Goal: Transaction & Acquisition: Purchase product/service

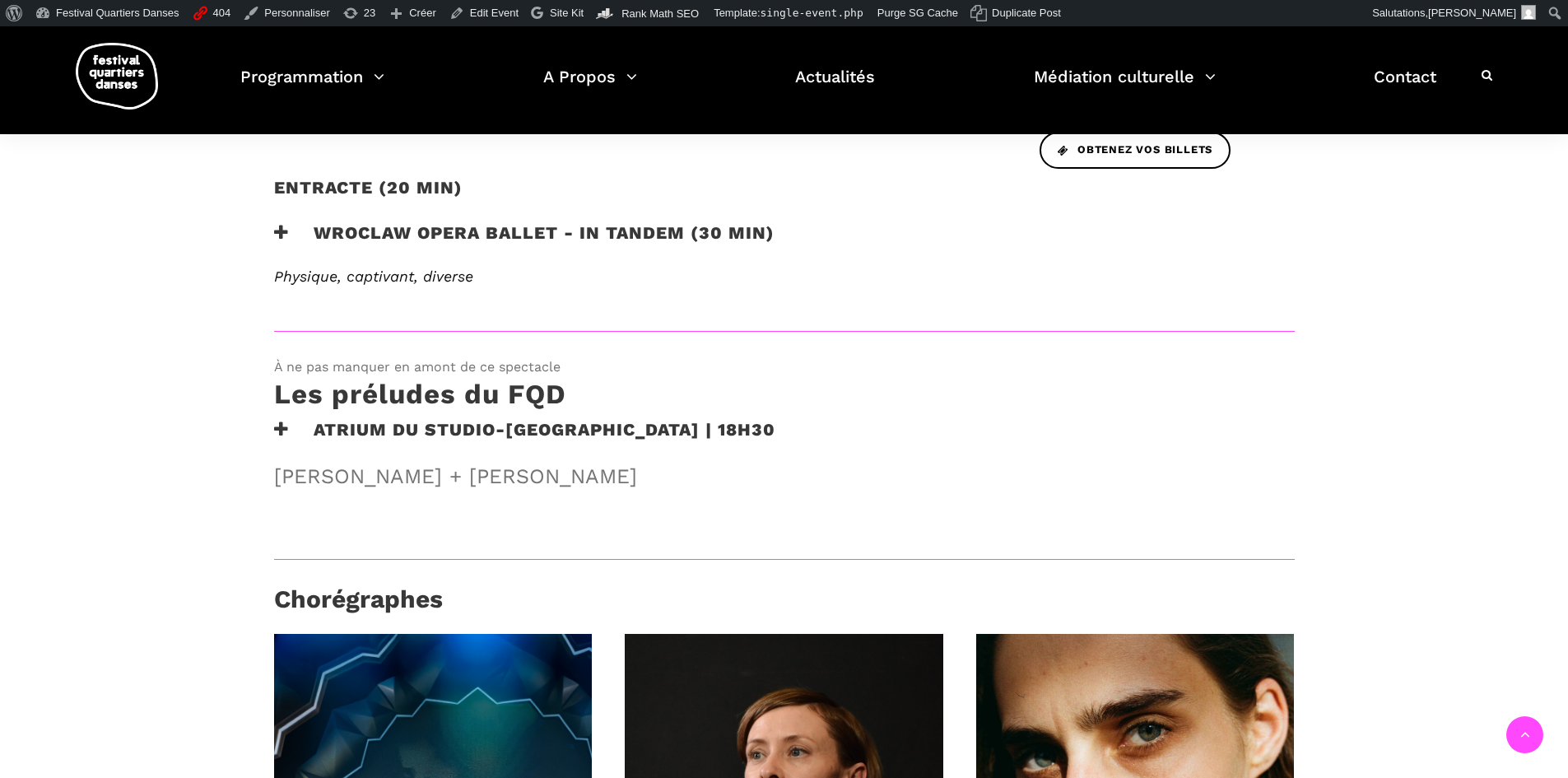
scroll to position [741, 0]
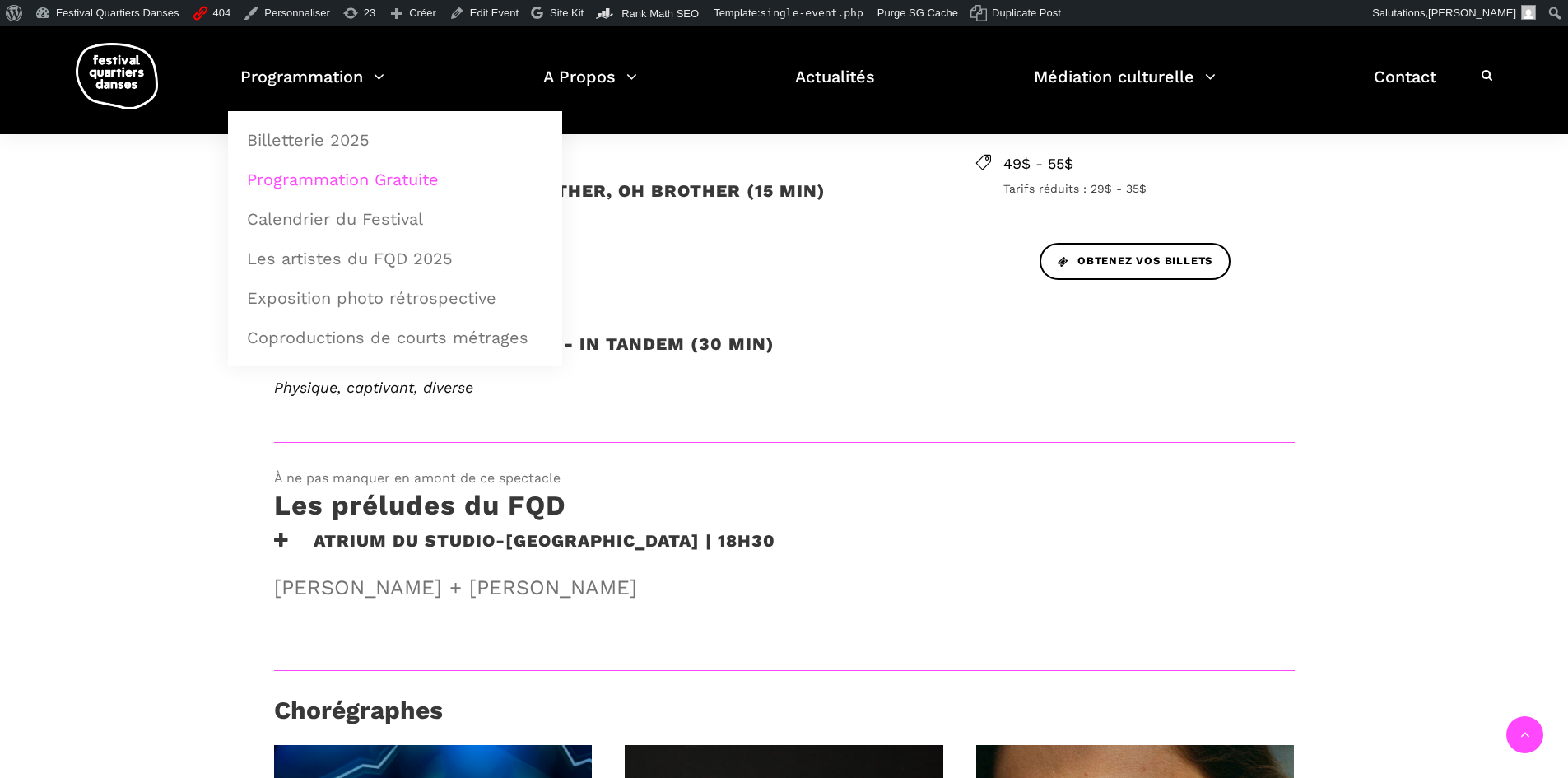
click at [364, 172] on link "Programmation Gratuite" at bounding box center [395, 180] width 316 height 38
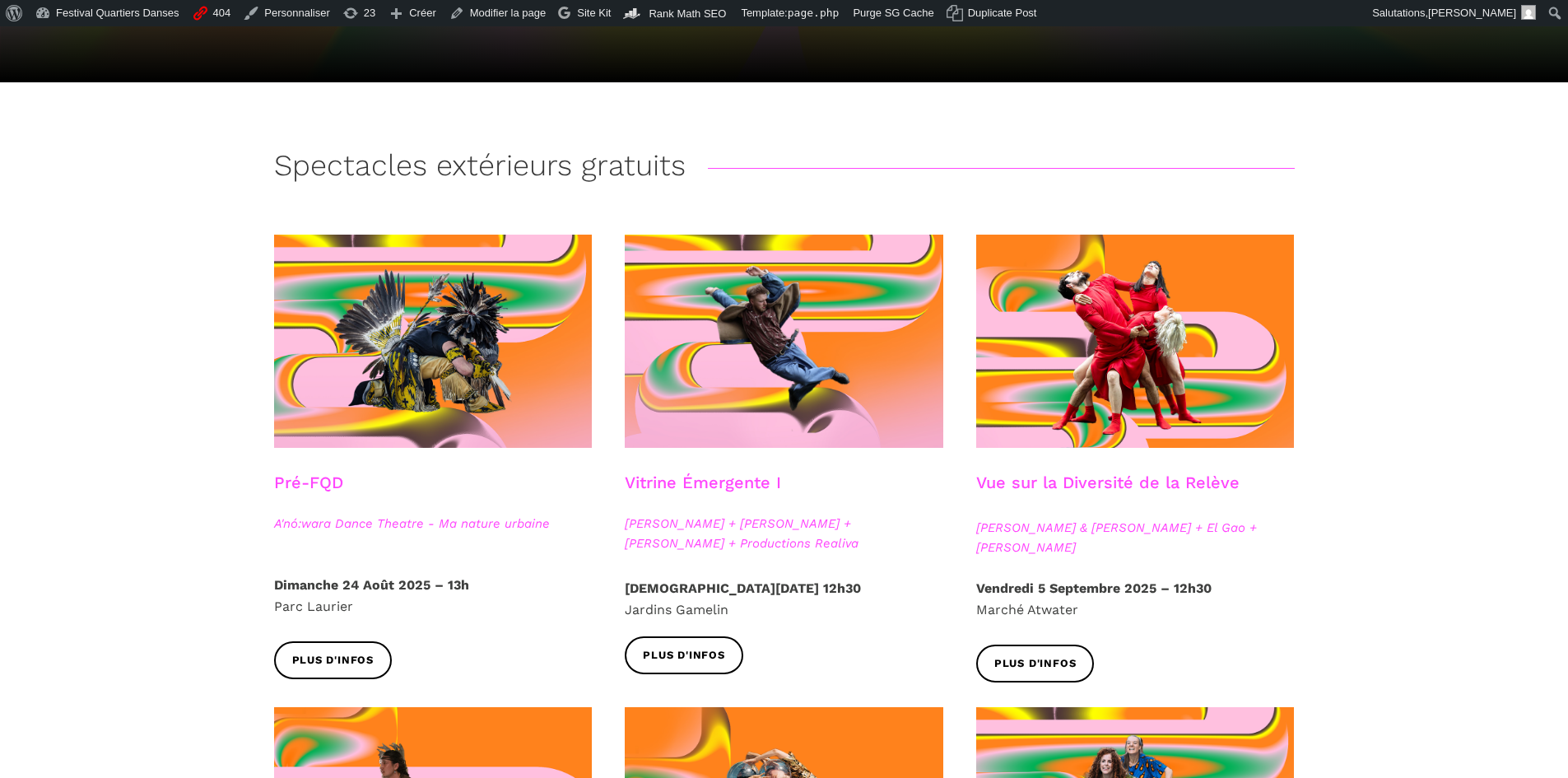
scroll to position [329, 0]
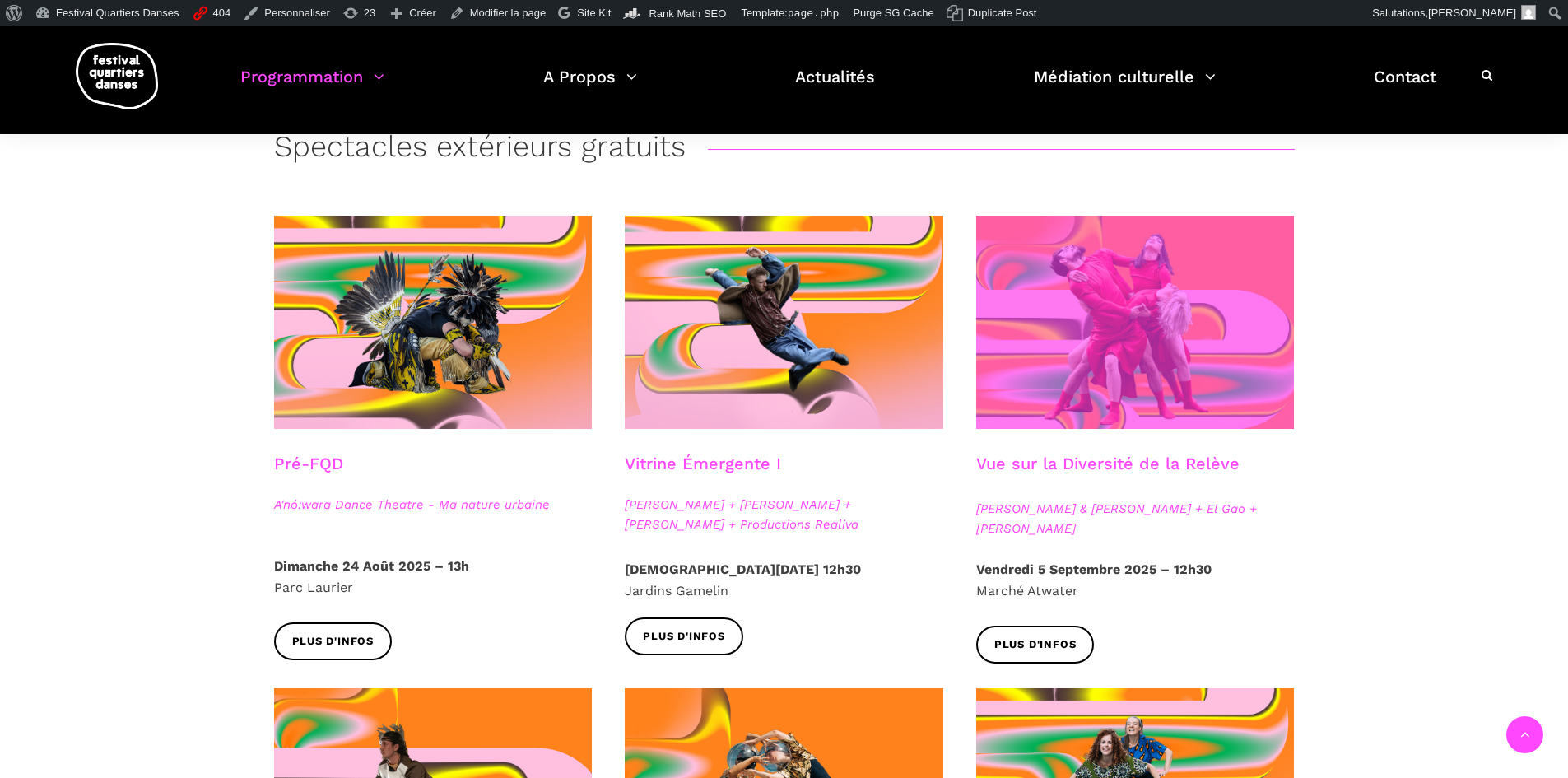
click at [1016, 334] on span at bounding box center [1135, 322] width 319 height 213
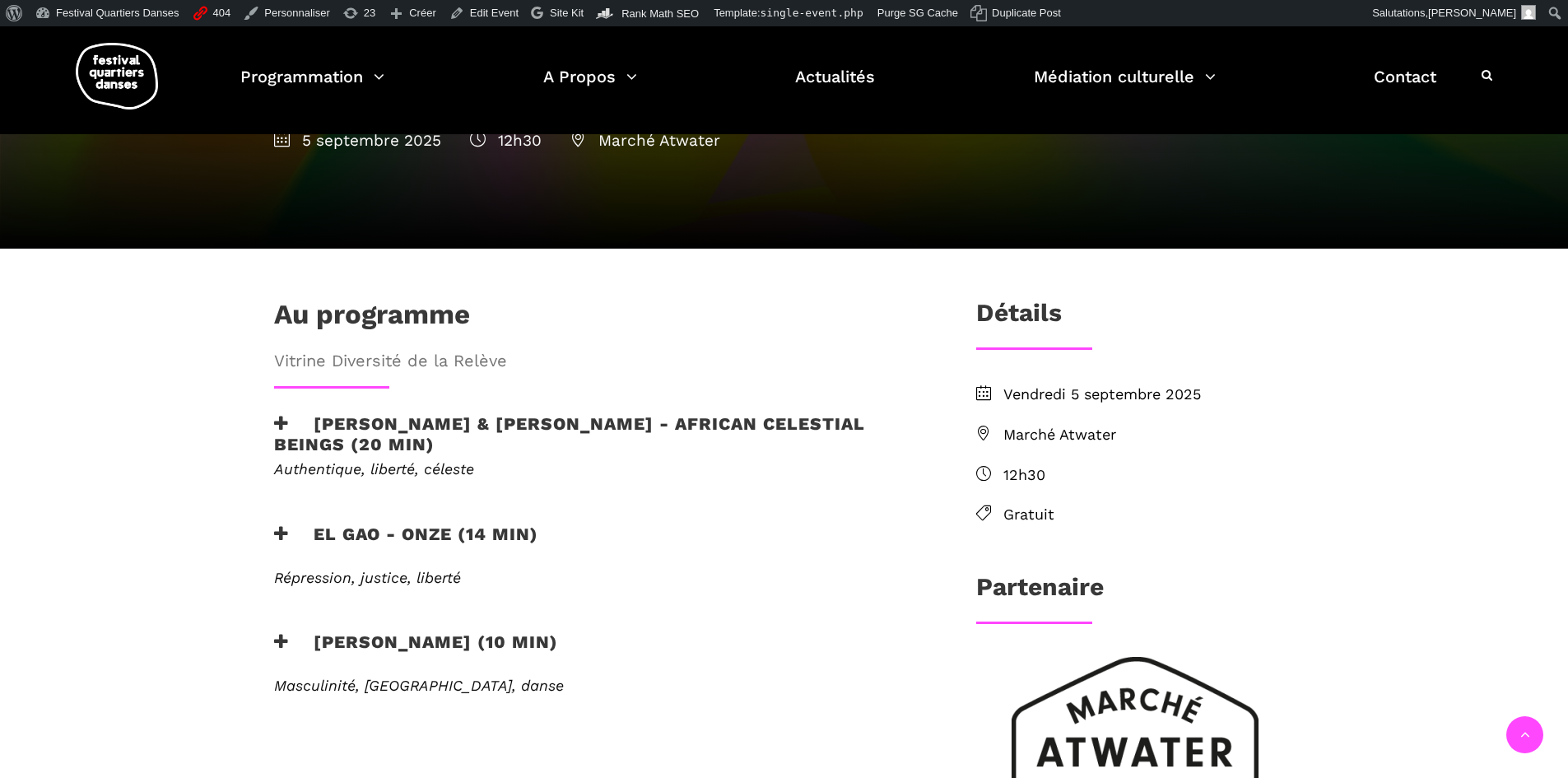
scroll to position [494, 0]
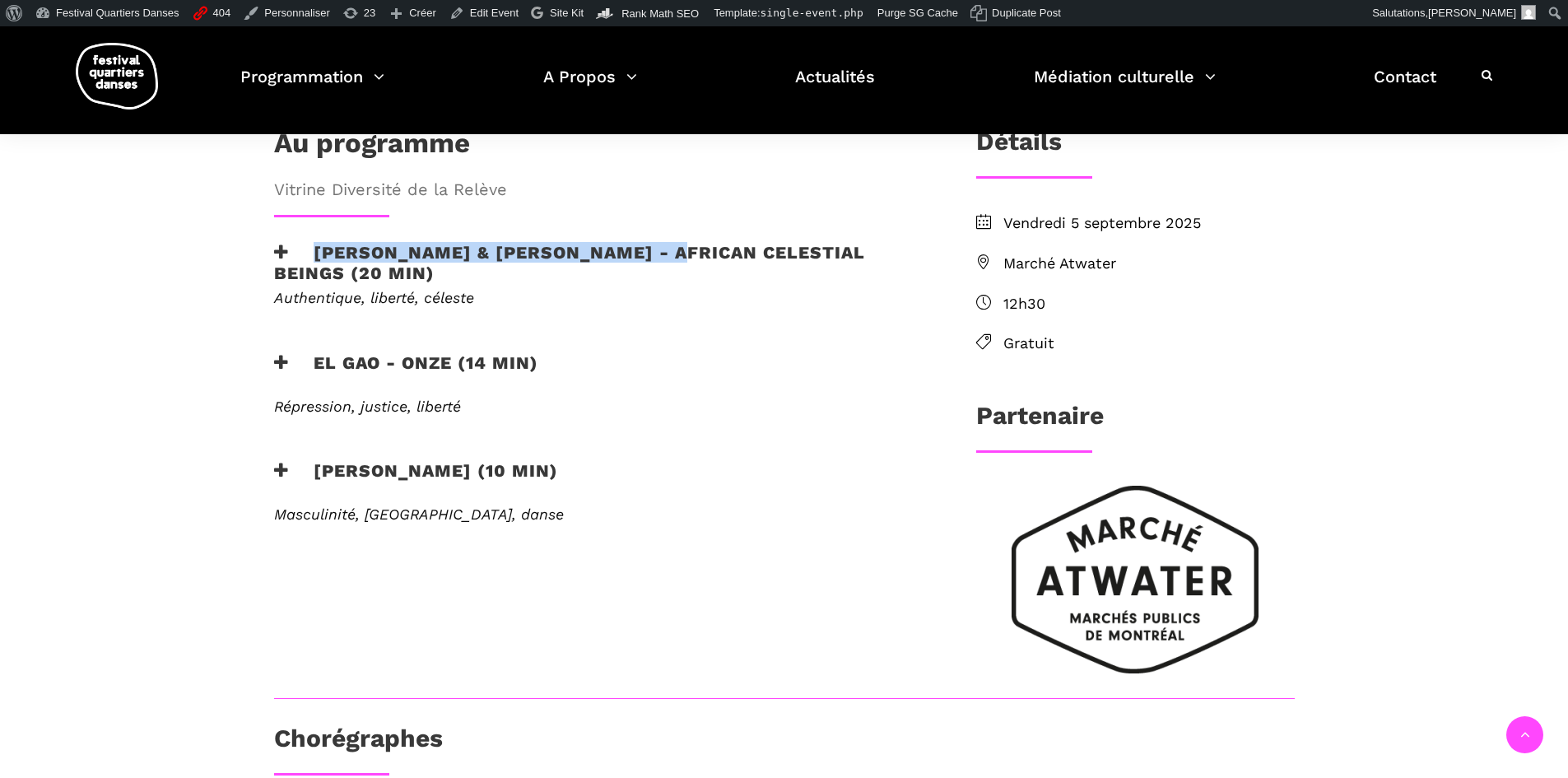
drag, startPoint x: 311, startPoint y: 186, endPoint x: 684, endPoint y: 200, distance: 373.3
click at [684, 200] on div "Au programme Vitrine Diversité de la Relève Athena Lucie Assamba & Leah Danga -…" at bounding box center [598, 348] width 681 height 442
copy h3 "Athena Lucie Assamba & Leah Danga"
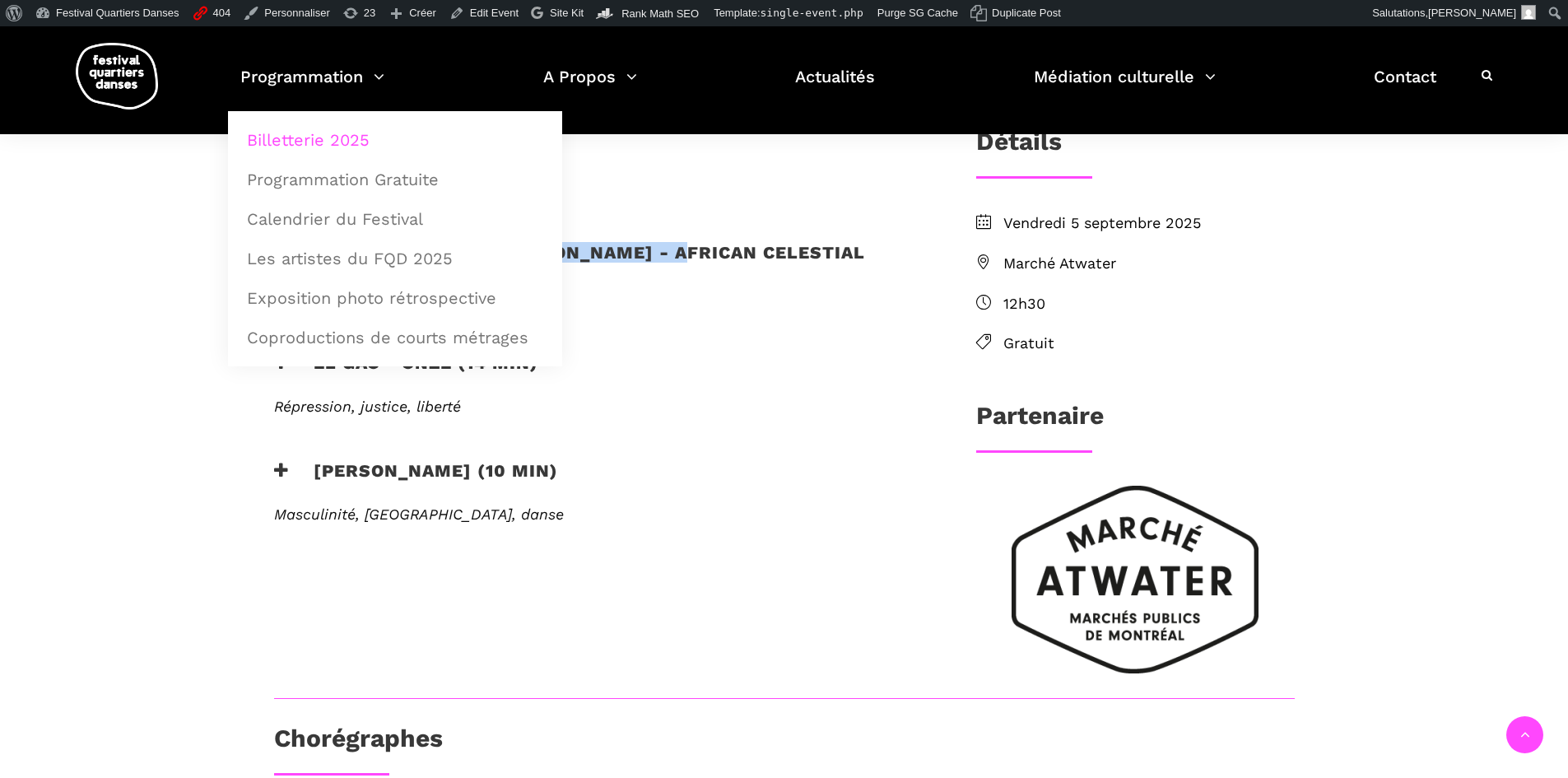
click at [337, 125] on link "Billetterie 2025" at bounding box center [395, 140] width 316 height 38
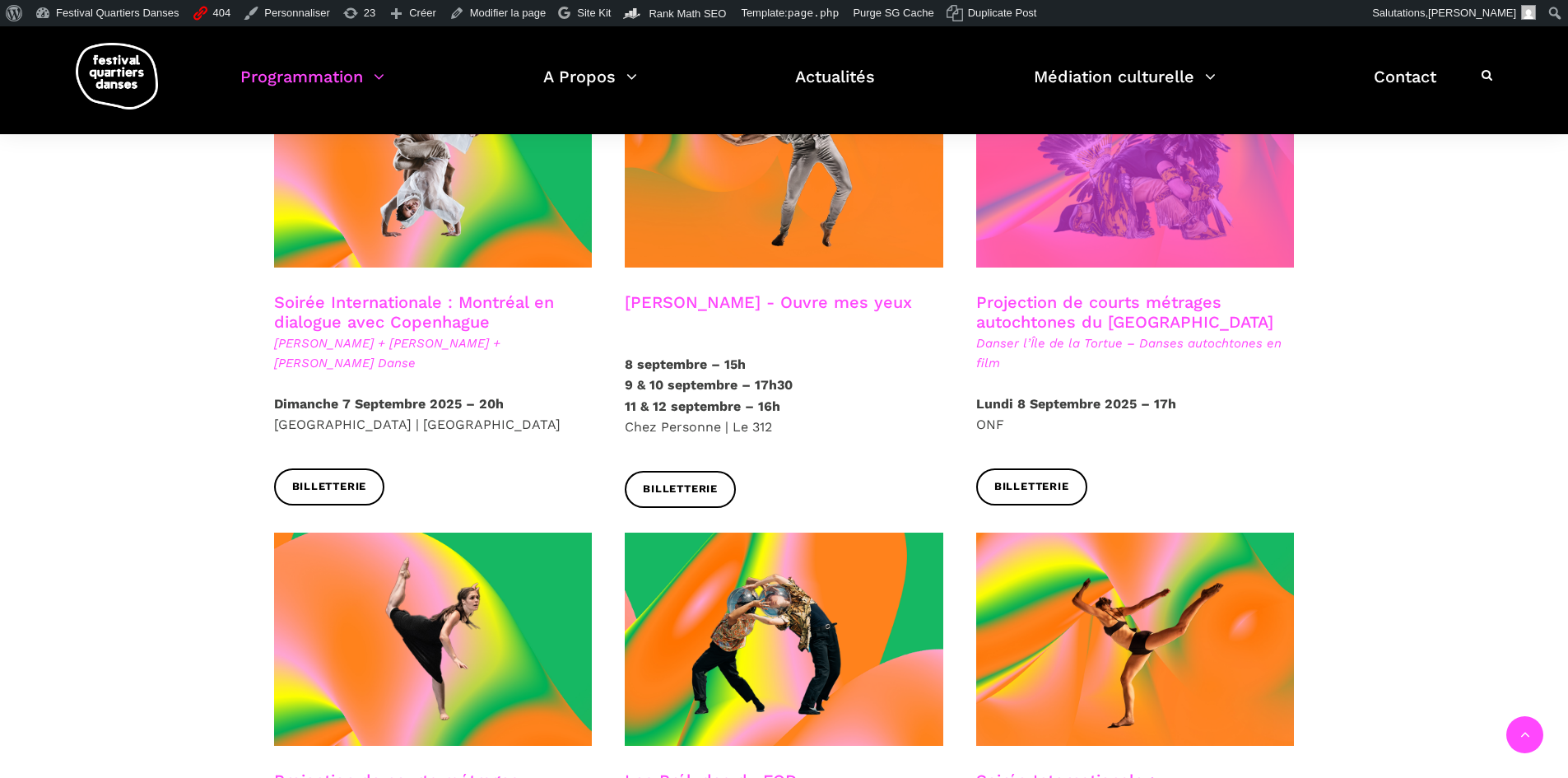
scroll to position [906, 0]
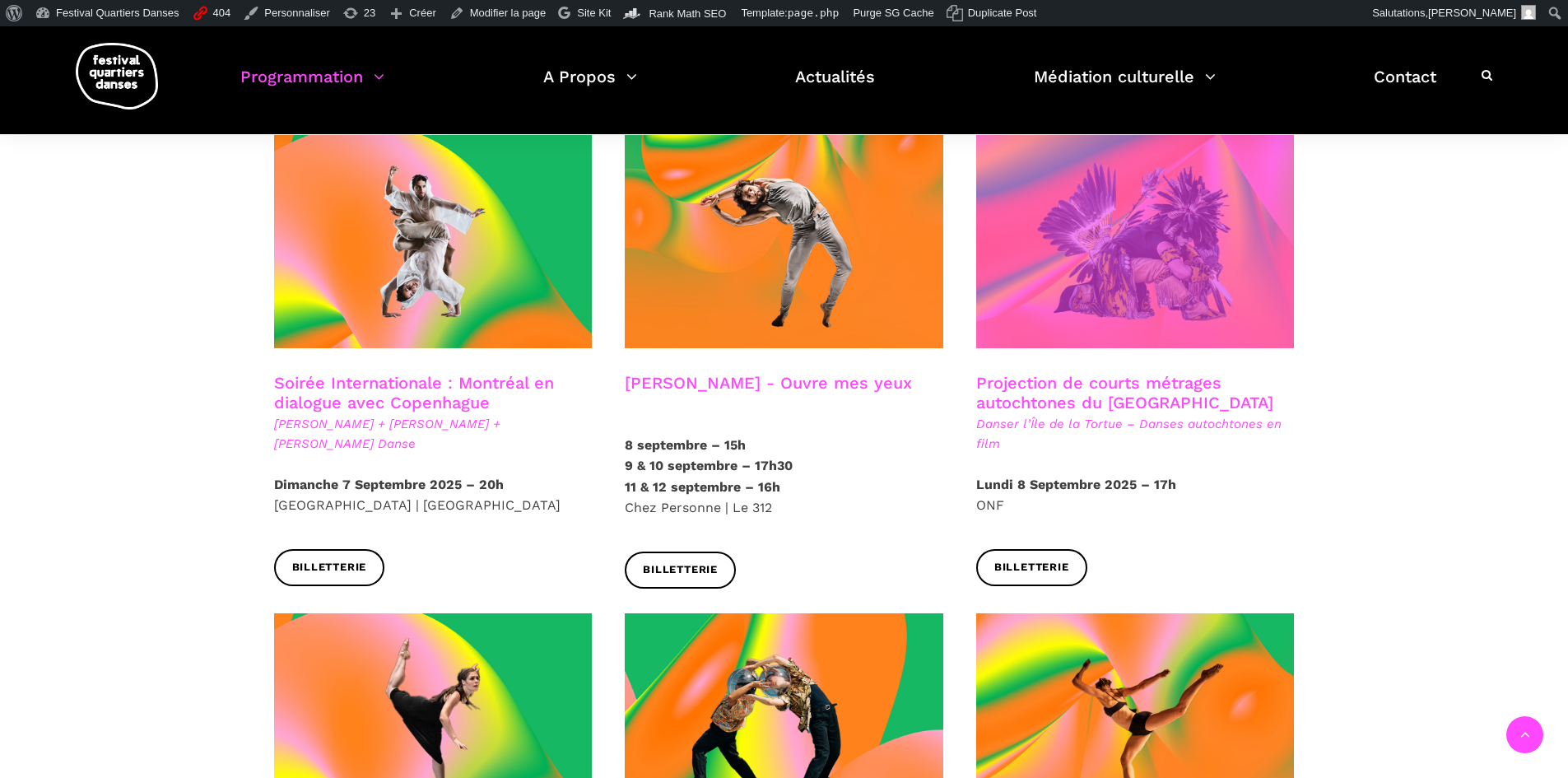
click at [1169, 218] on span at bounding box center [1135, 242] width 319 height 213
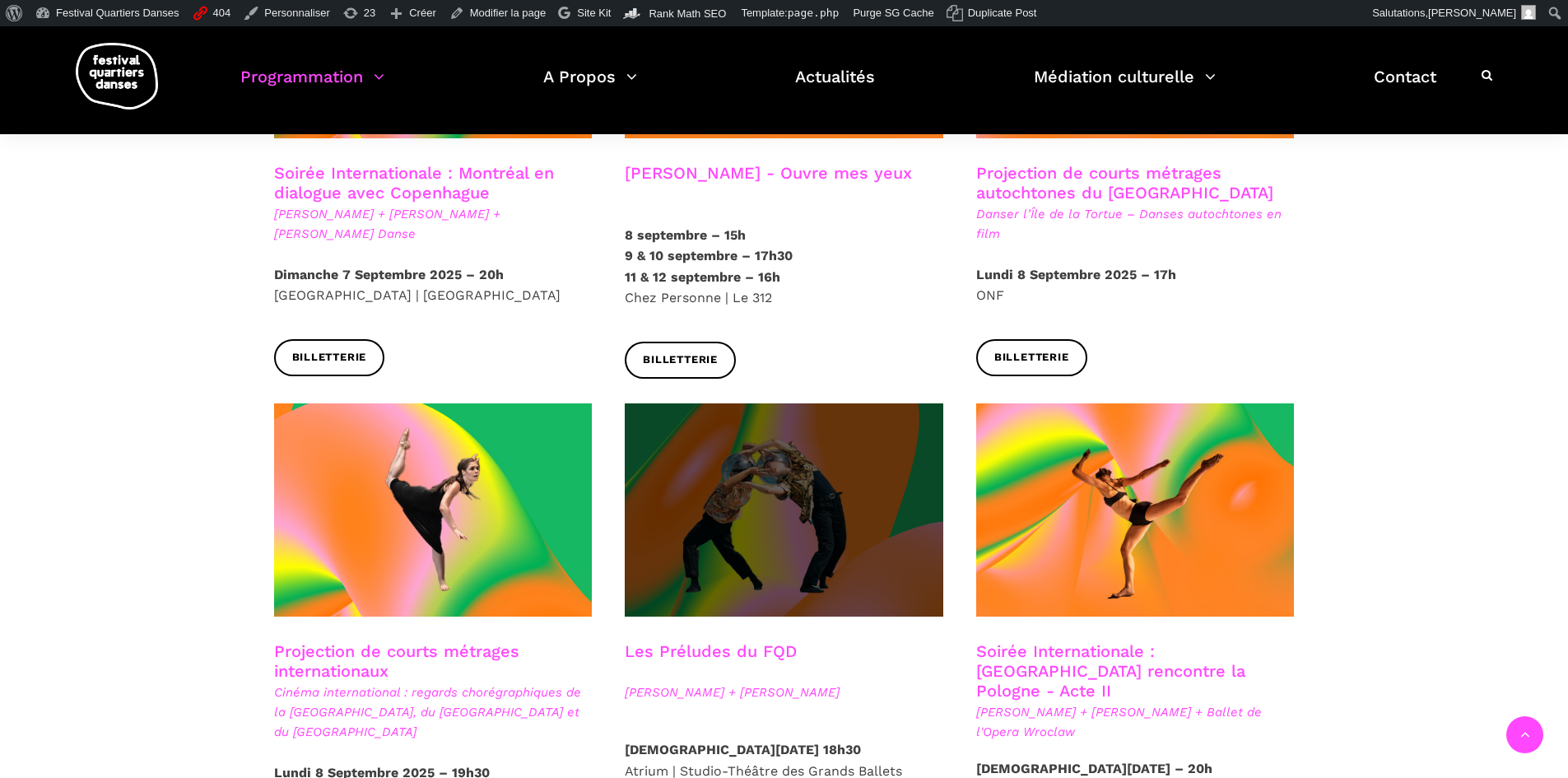
scroll to position [1153, 0]
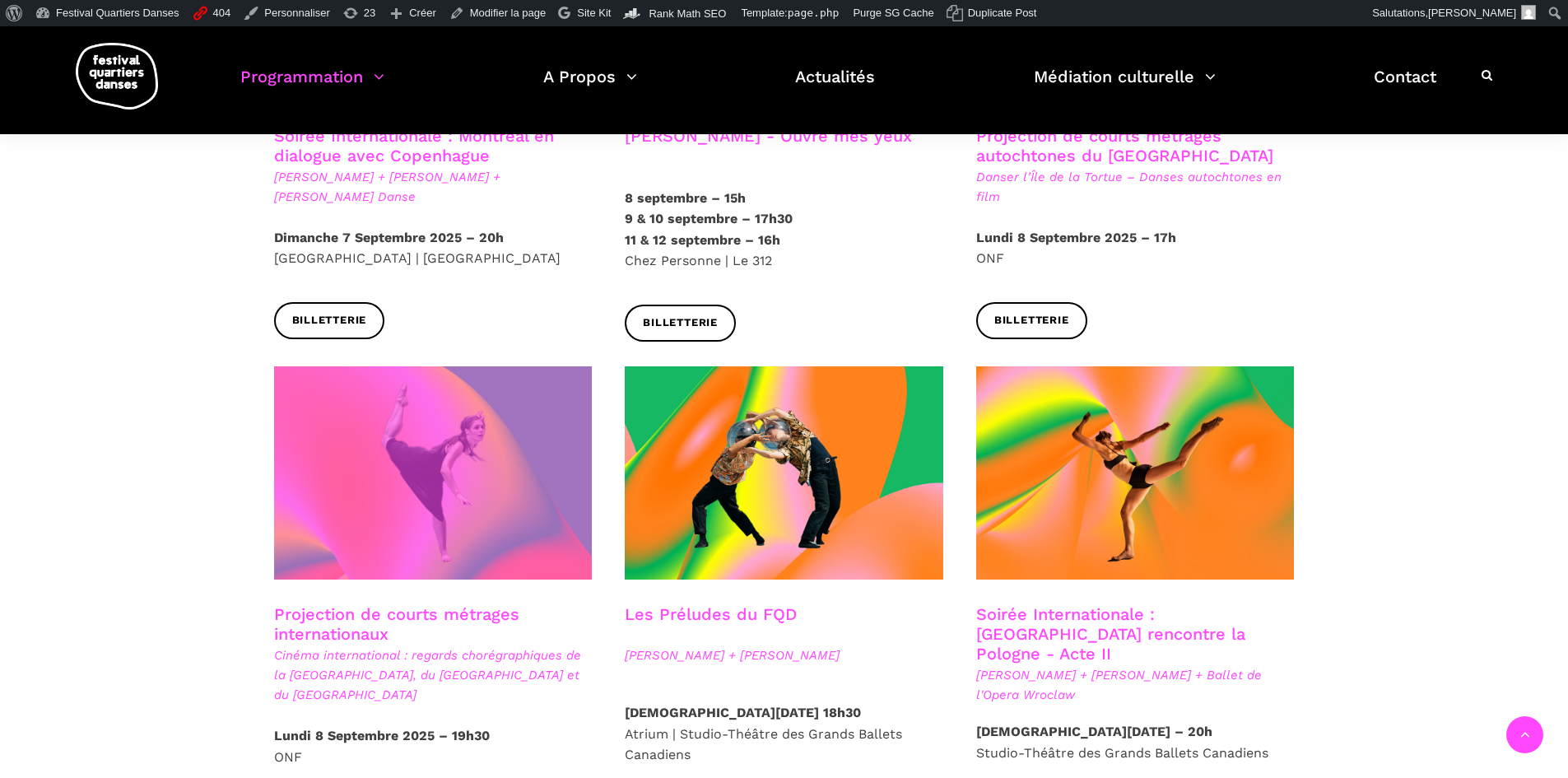
click at [467, 485] on span at bounding box center [433, 473] width 319 height 213
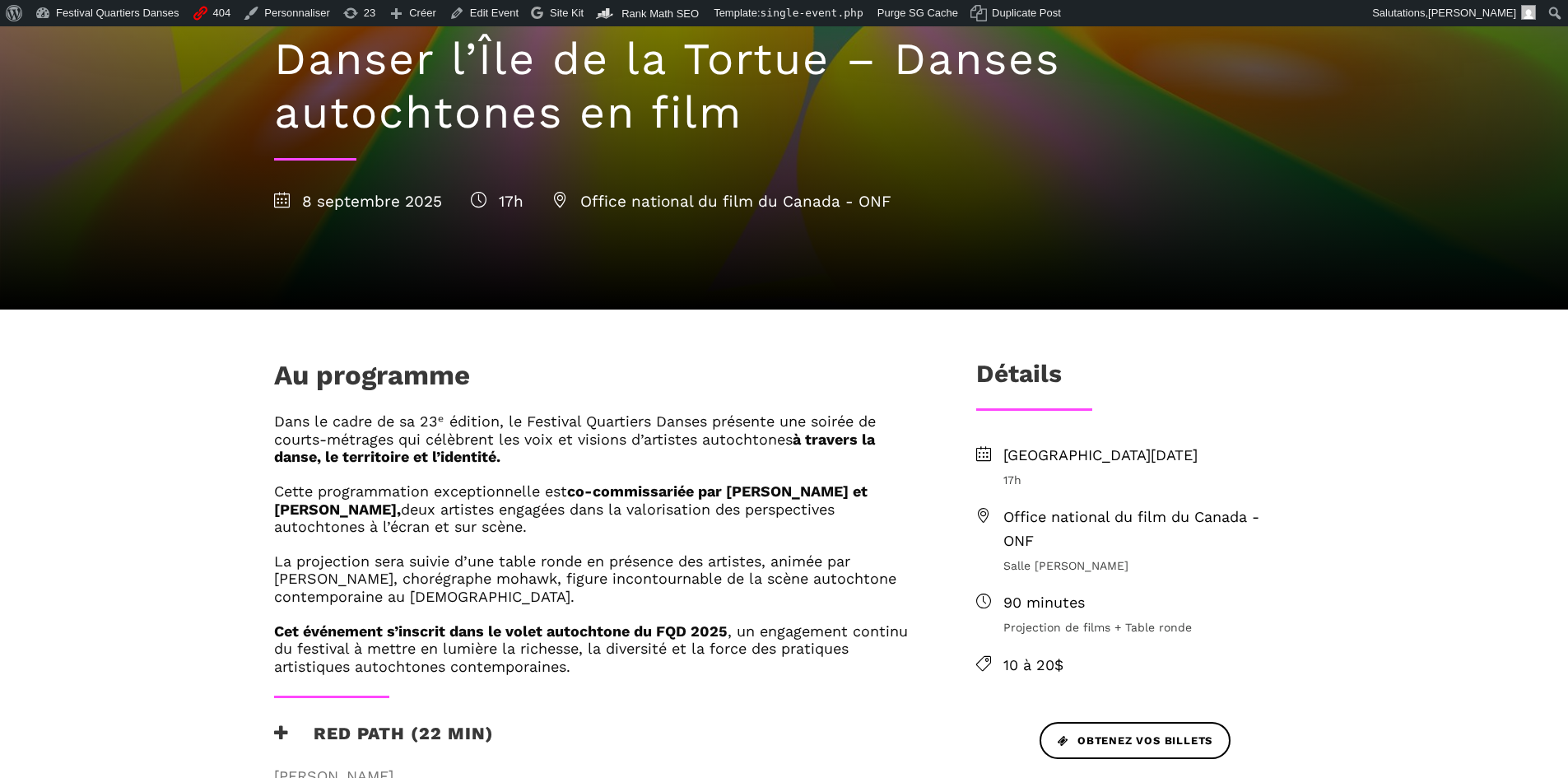
scroll to position [247, 0]
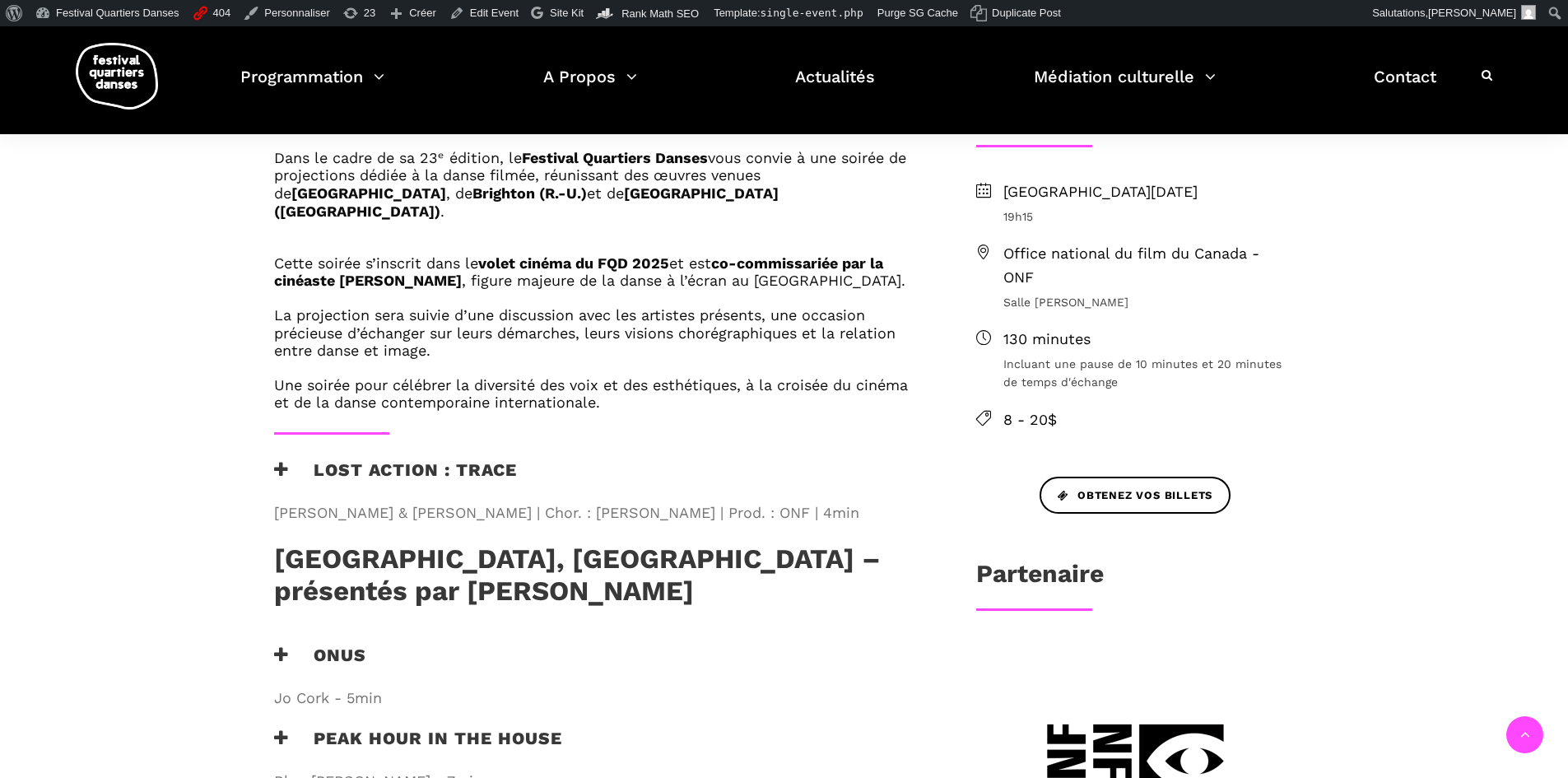
scroll to position [577, 0]
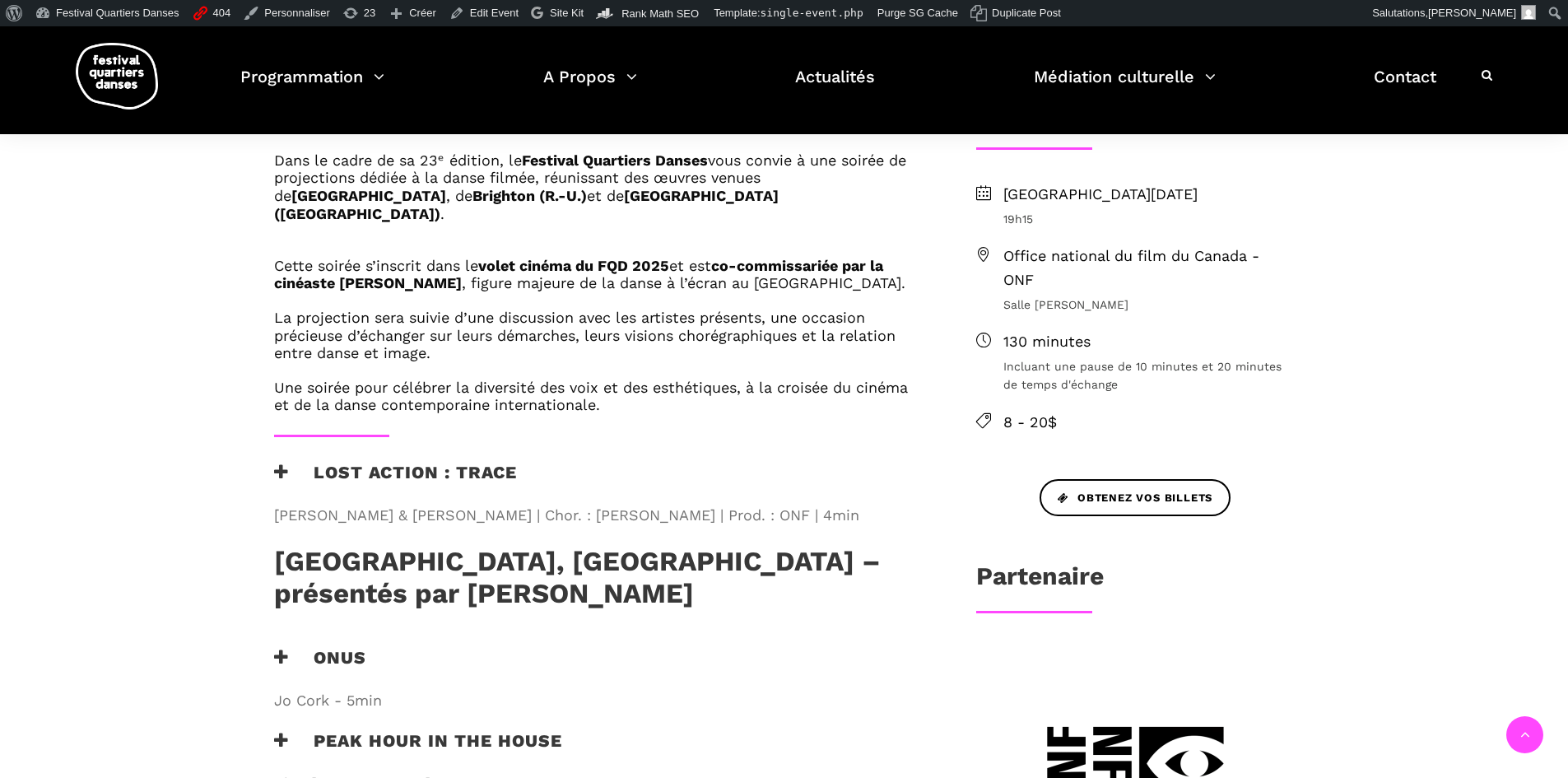
click at [413, 462] on h3 "Lost Action : Trace" at bounding box center [395, 482] width 243 height 41
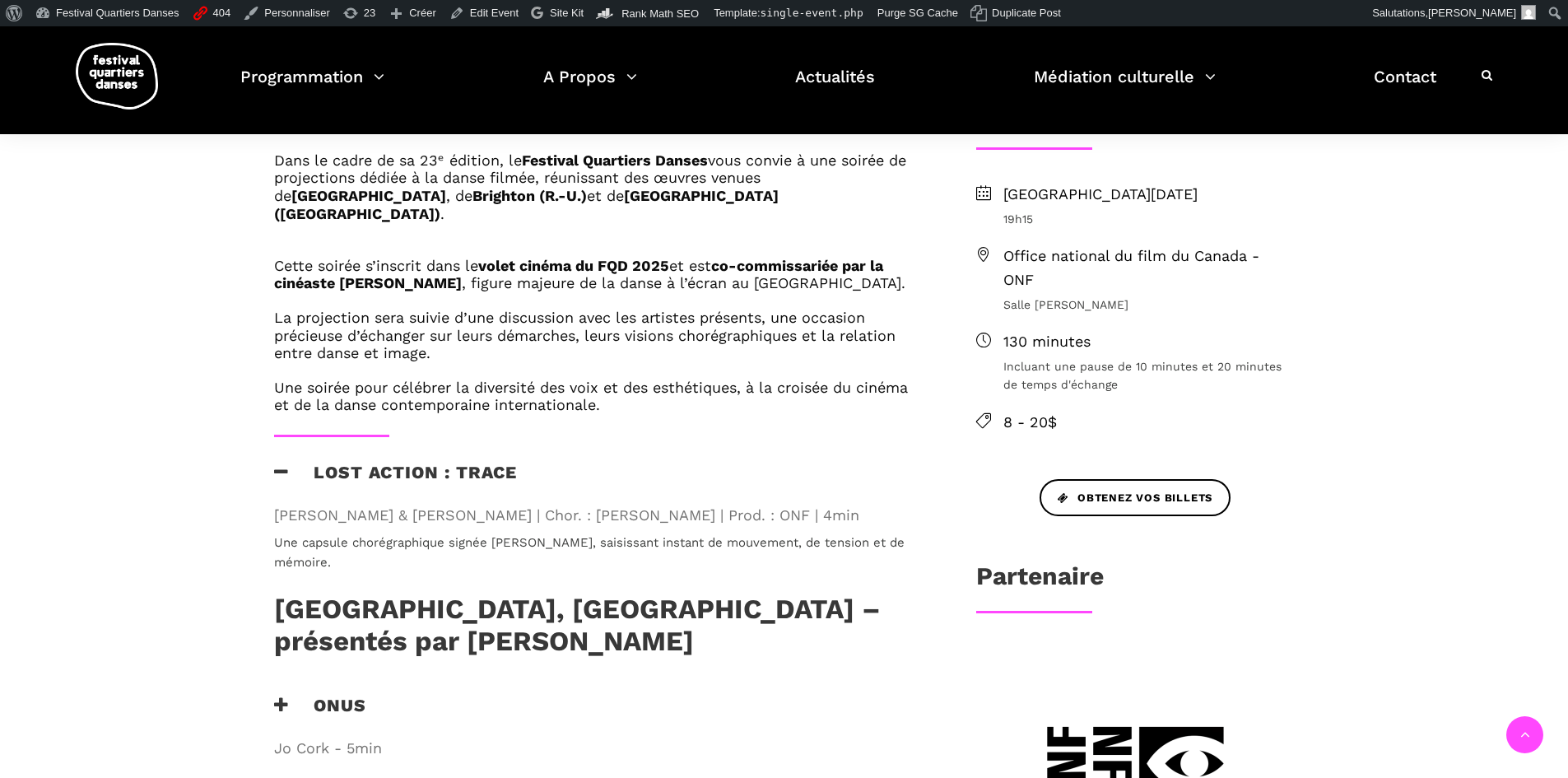
click at [329, 462] on h3 "Lost Action : Trace" at bounding box center [395, 482] width 243 height 41
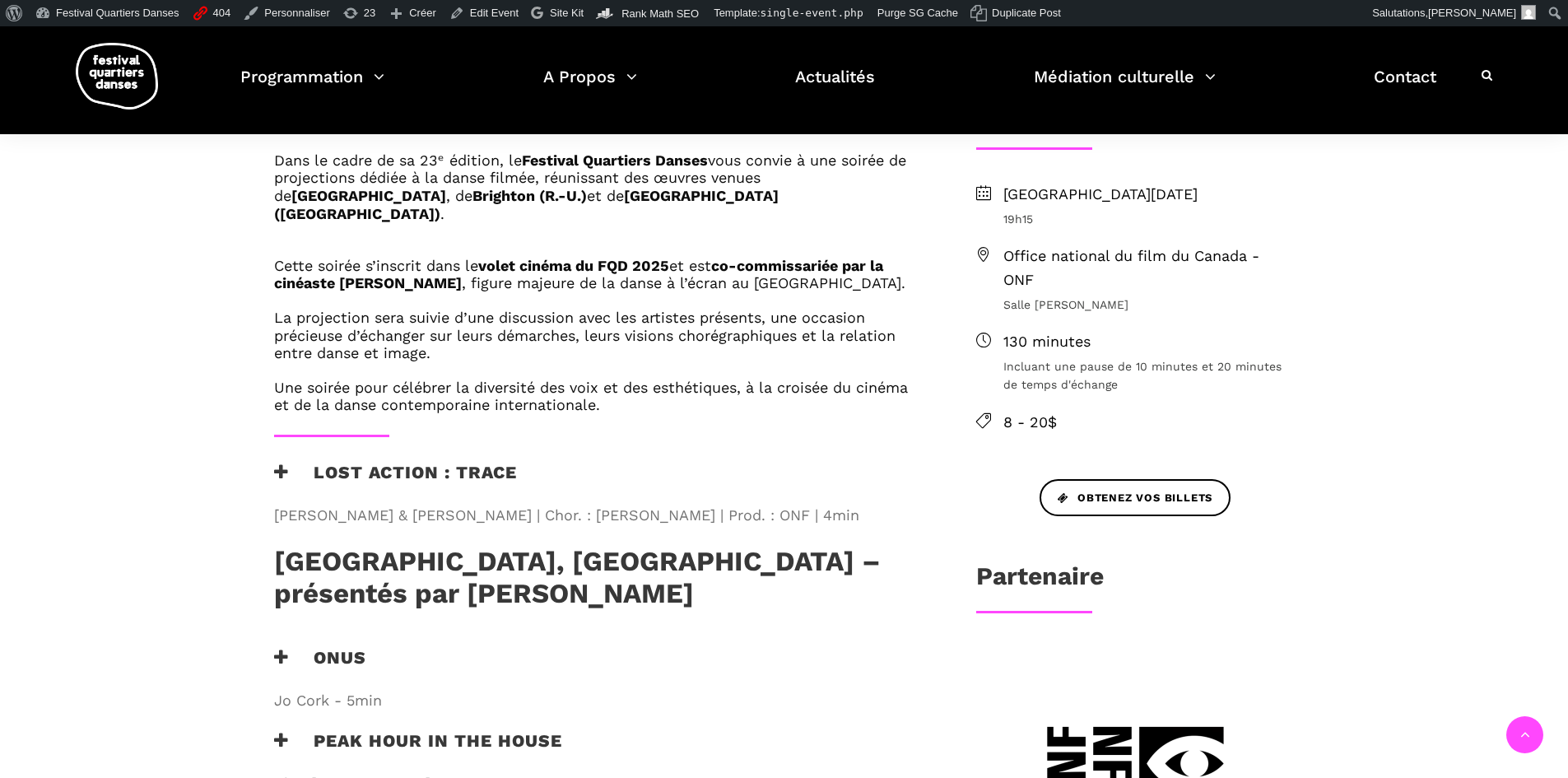
click at [302, 647] on h3 "Onus" at bounding box center [320, 668] width 92 height 41
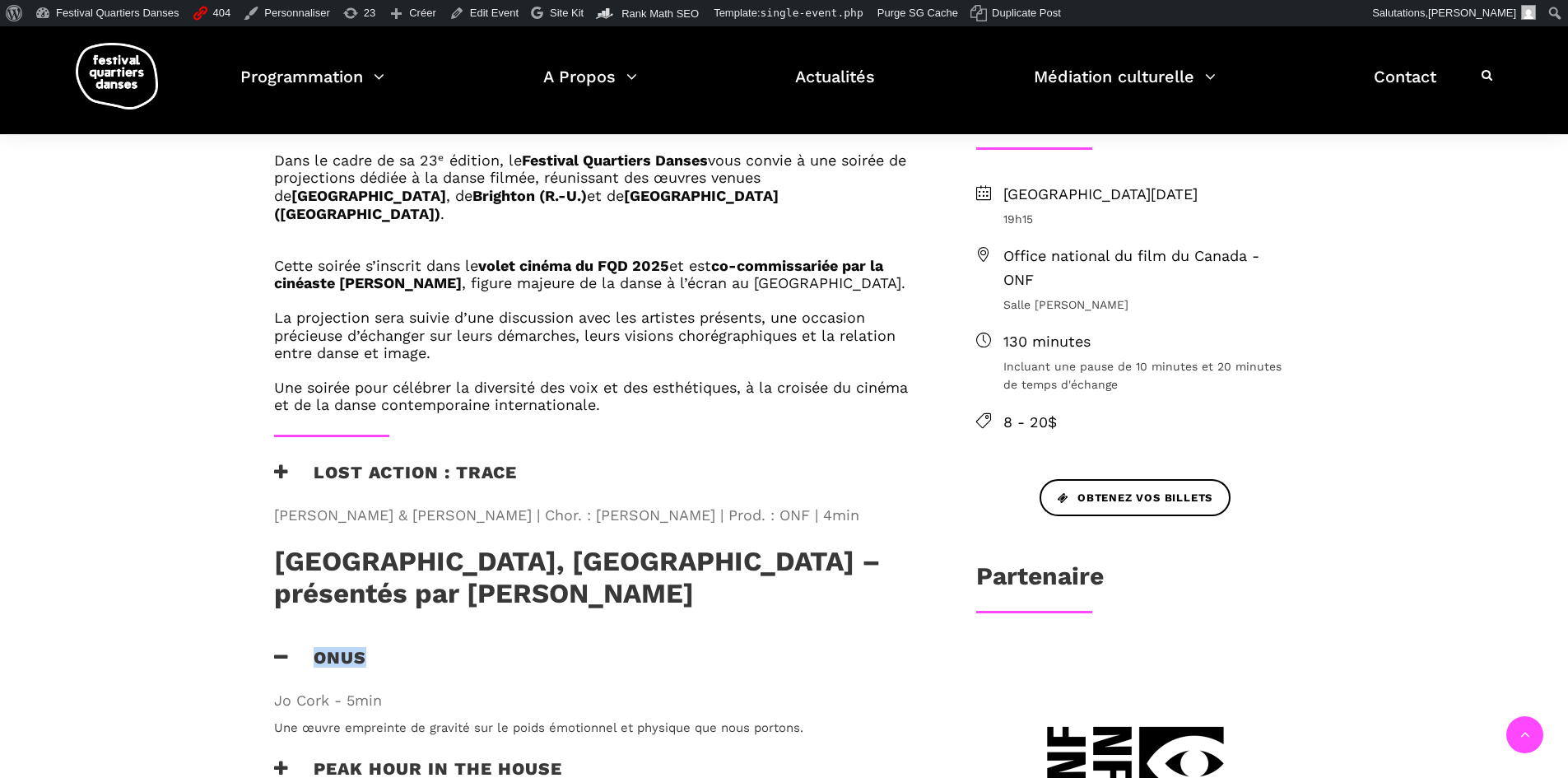
click at [302, 647] on h3 "Onus" at bounding box center [320, 668] width 92 height 41
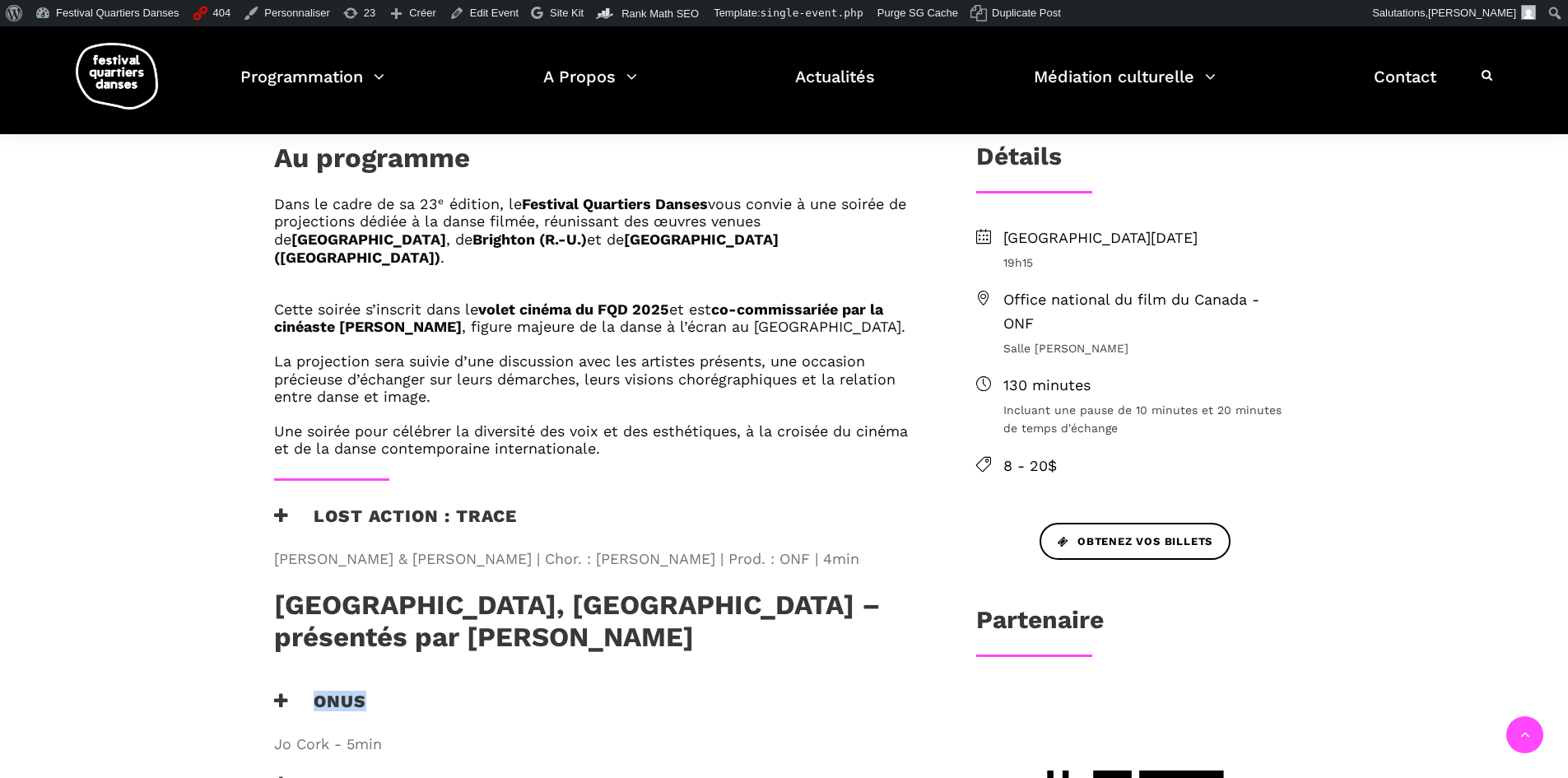
scroll to position [329, 0]
